Goal: Navigation & Orientation: Find specific page/section

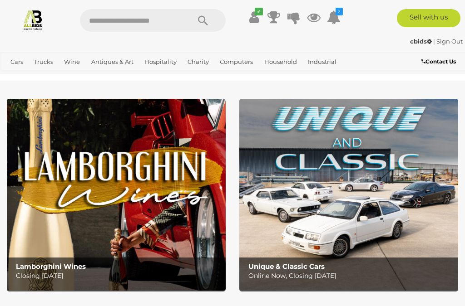
click at [0, 0] on link "View All Antiques & Art Auctions" at bounding box center [0, 0] width 0 height 0
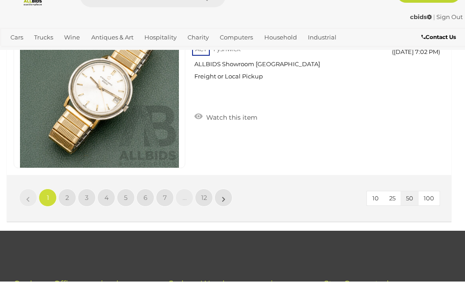
scroll to position [8885, 0]
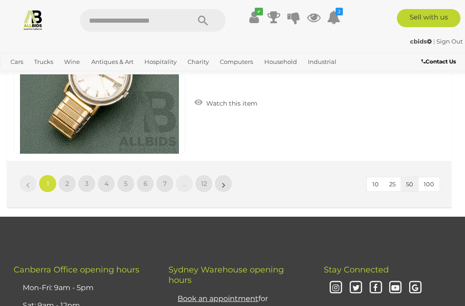
click at [206, 180] on span "12" at bounding box center [204, 184] width 6 height 8
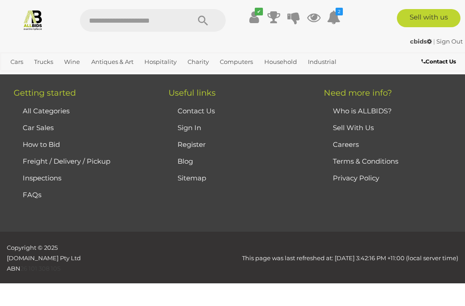
scroll to position [205, 0]
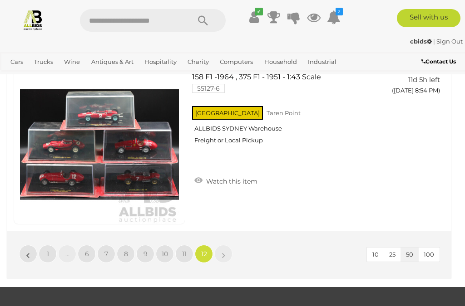
click at [185, 250] on span "11" at bounding box center [184, 254] width 5 height 8
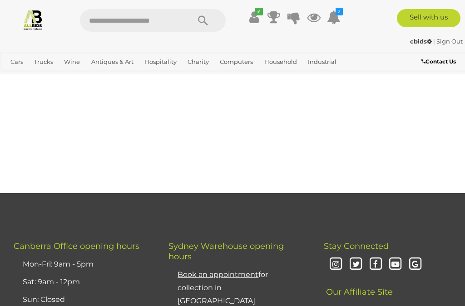
scroll to position [205, 0]
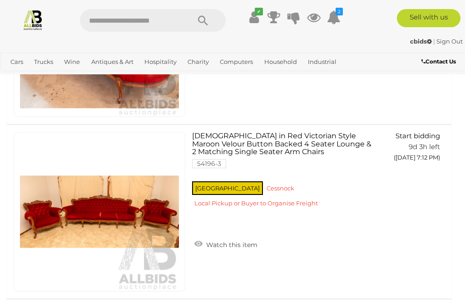
scroll to position [2308, 0]
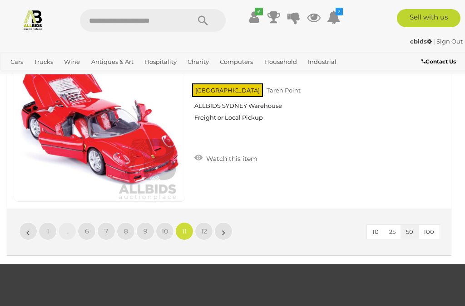
click at [163, 227] on span "10" at bounding box center [165, 231] width 6 height 8
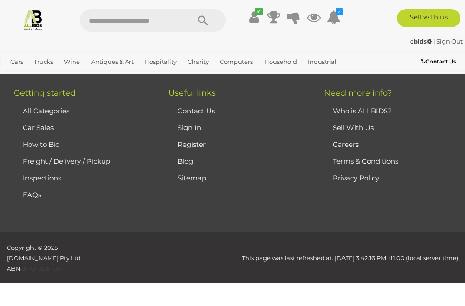
scroll to position [205, 0]
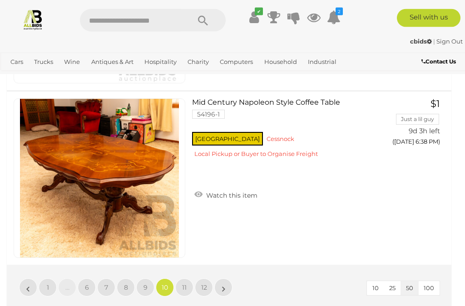
scroll to position [8781, 0]
click at [148, 279] on link "9" at bounding box center [145, 288] width 18 height 18
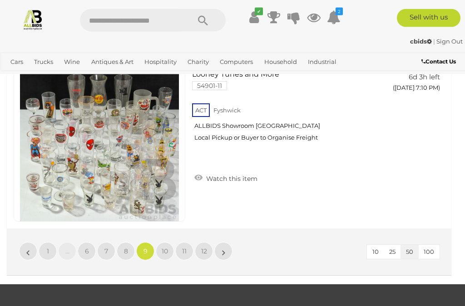
scroll to position [8830, 0]
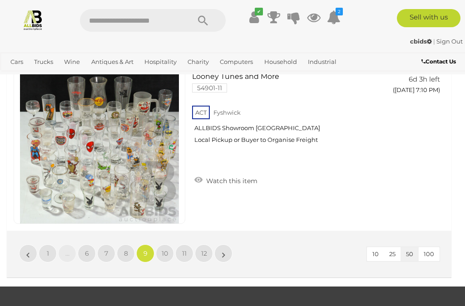
click at [125, 250] on span "8" at bounding box center [126, 254] width 4 height 8
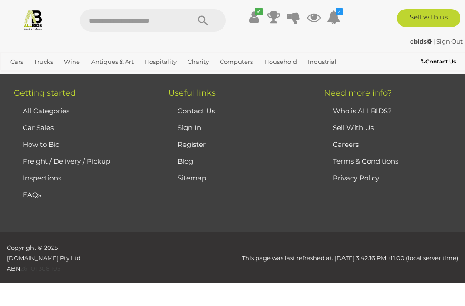
scroll to position [205, 0]
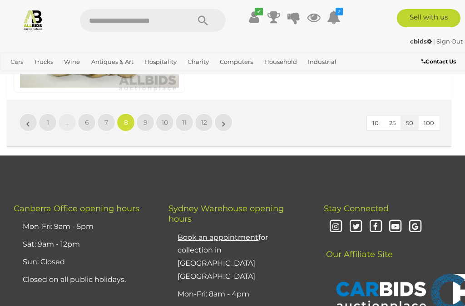
scroll to position [8891, 0]
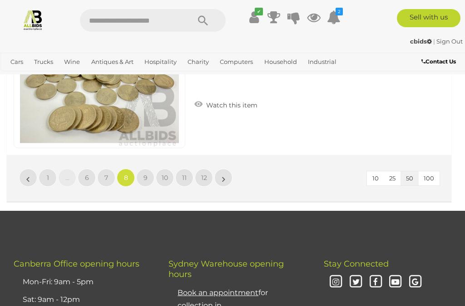
click at [108, 174] on span "7" at bounding box center [106, 178] width 4 height 8
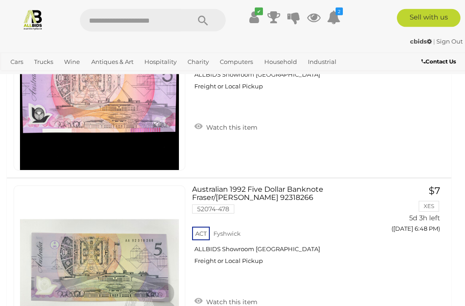
scroll to position [655, 0]
